Goal: Find specific page/section: Find specific page/section

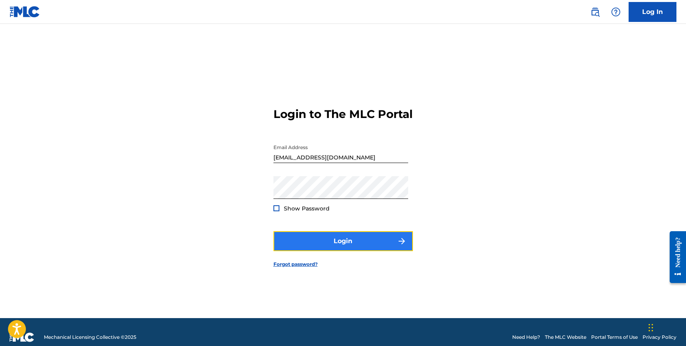
click at [366, 244] on button "Login" at bounding box center [343, 241] width 140 height 20
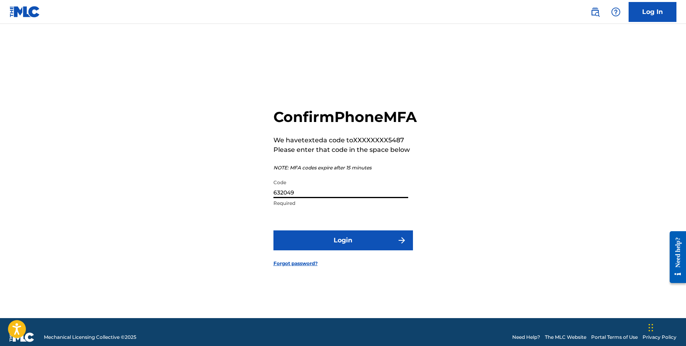
click at [364, 198] on input "632049" at bounding box center [340, 186] width 135 height 23
type input "731074"
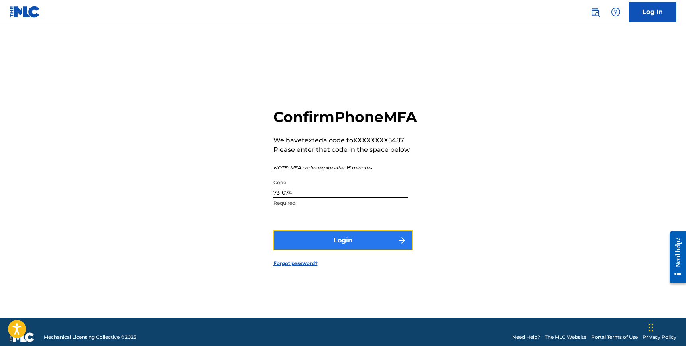
click at [392, 250] on button "Login" at bounding box center [343, 240] width 140 height 20
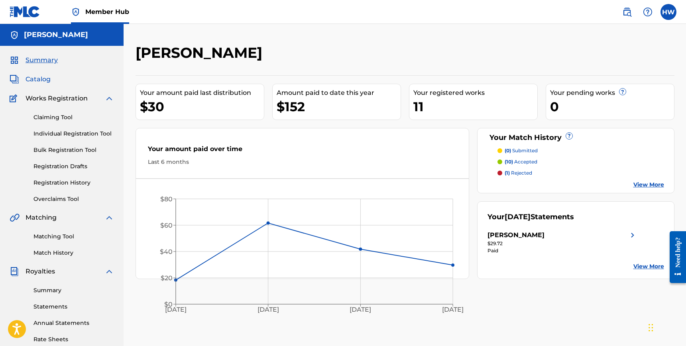
click at [32, 80] on span "Catalog" at bounding box center [38, 80] width 25 height 10
